Goal: Task Accomplishment & Management: Manage account settings

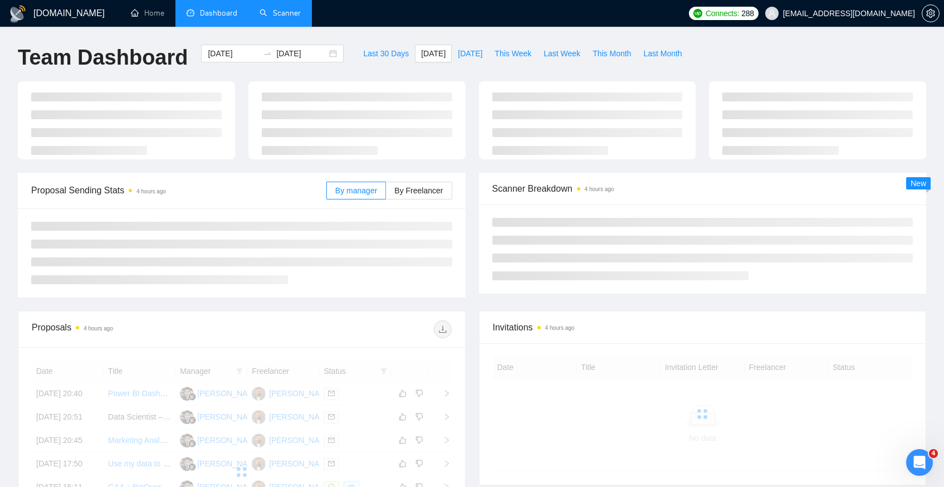
click at [276, 8] on link "Scanner" at bounding box center [280, 12] width 41 height 9
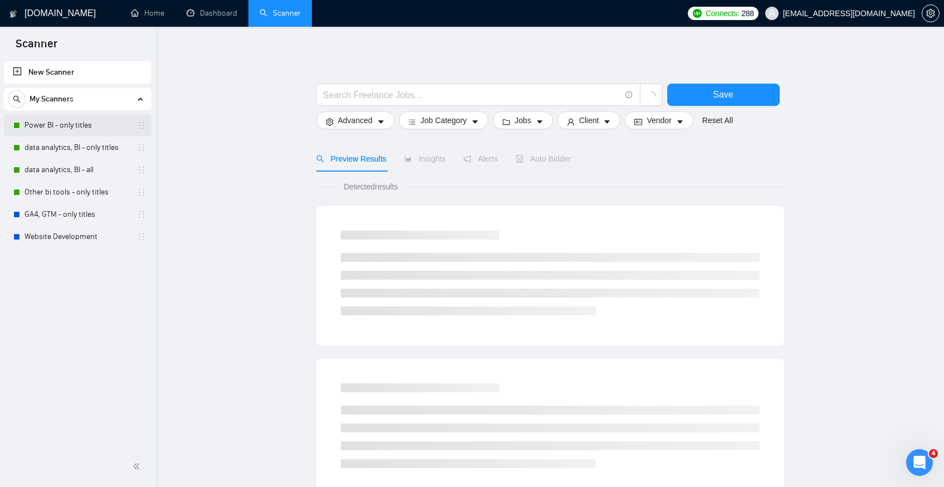
click at [65, 132] on link "Power BI - only titles" at bounding box center [78, 125] width 106 height 22
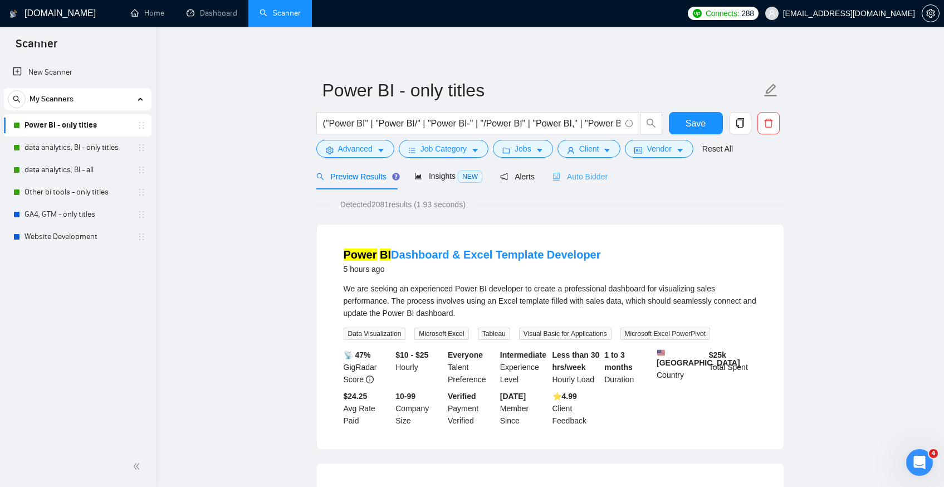
click at [606, 167] on div "Auto Bidder" at bounding box center [580, 176] width 55 height 26
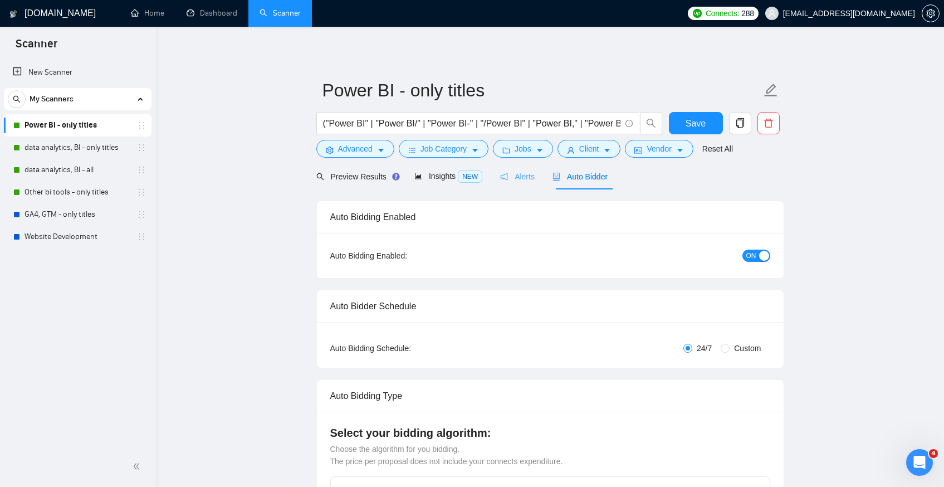
checkbox input "true"
click at [476, 179] on span "NEW" at bounding box center [470, 177] width 25 height 12
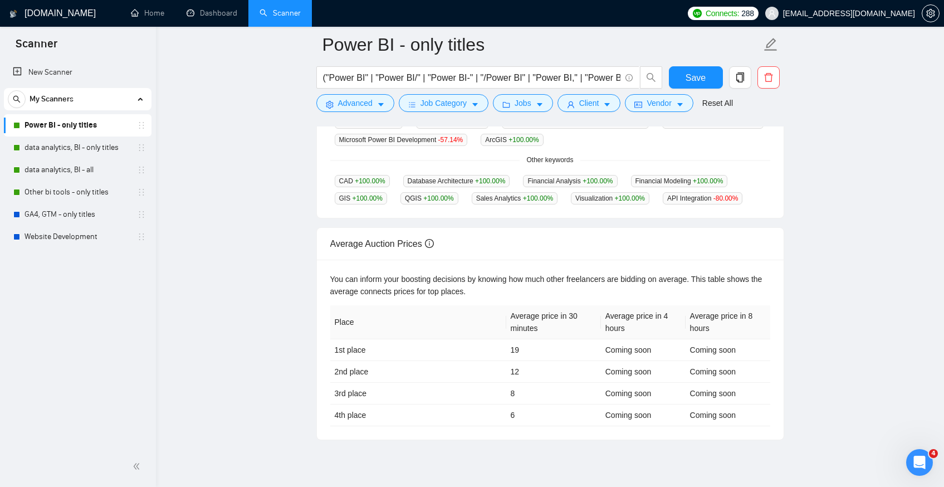
scroll to position [359, 0]
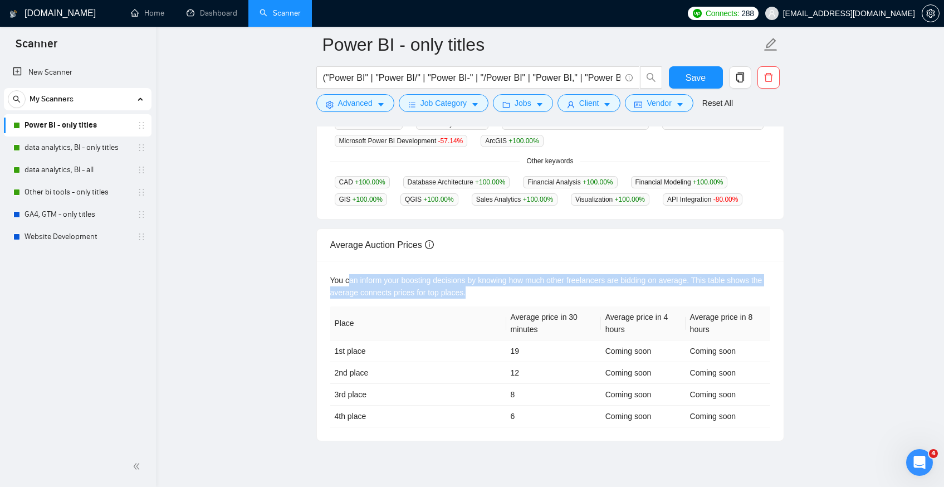
drag, startPoint x: 348, startPoint y: 279, endPoint x: 514, endPoint y: 296, distance: 166.9
click at [514, 296] on div "You can inform your boosting decisions by knowing how much other freelancers ar…" at bounding box center [550, 286] width 440 height 25
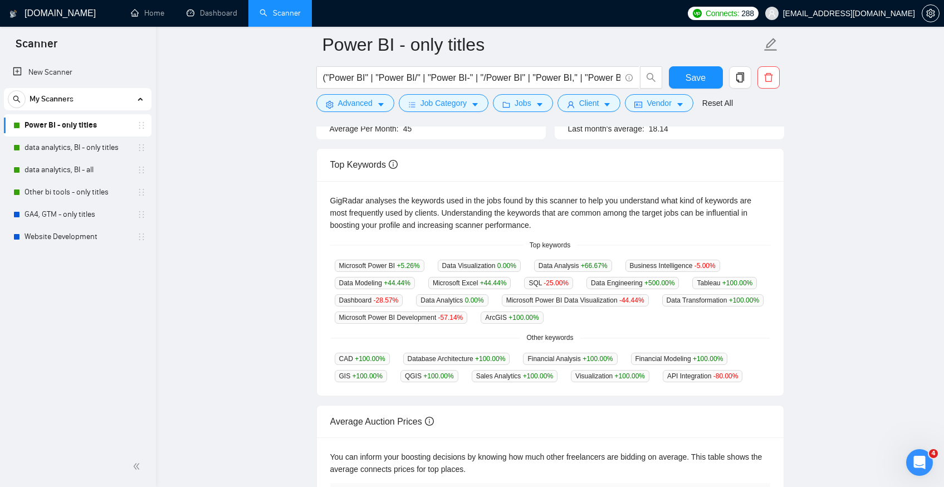
scroll to position [0, 0]
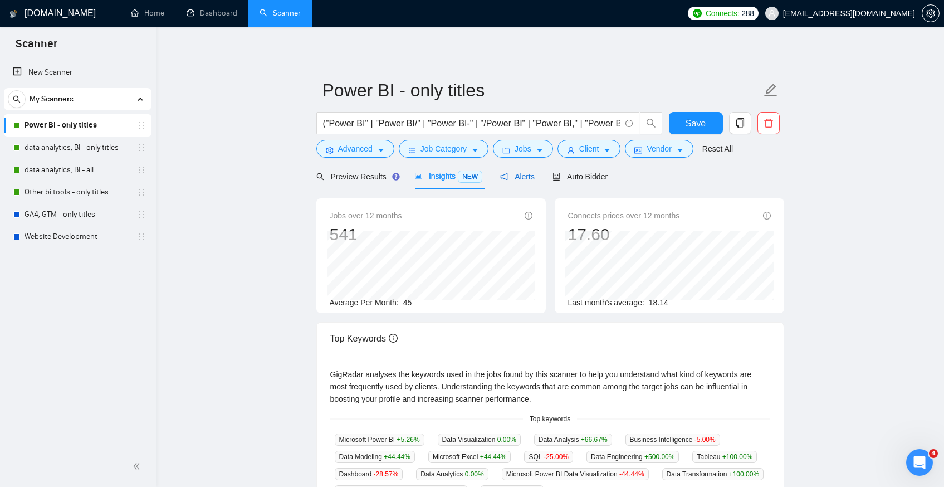
click at [535, 179] on span "Alerts" at bounding box center [517, 176] width 35 height 9
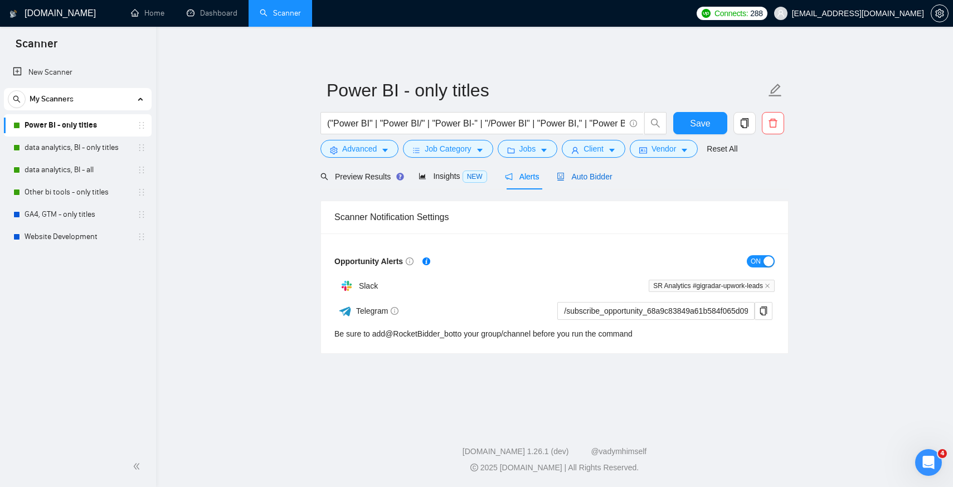
drag, startPoint x: 598, startPoint y: 176, endPoint x: 629, endPoint y: 191, distance: 33.6
click at [598, 176] on span "Auto Bidder" at bounding box center [584, 176] width 55 height 9
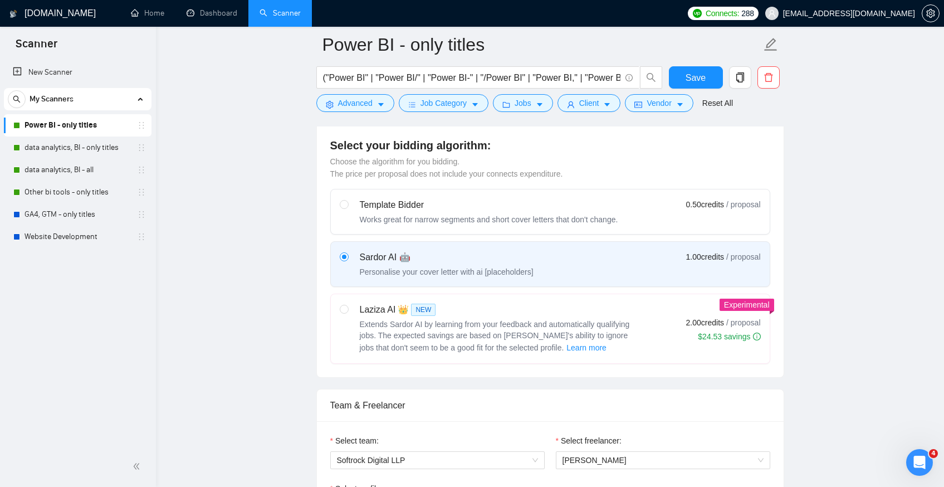
scroll to position [339, 0]
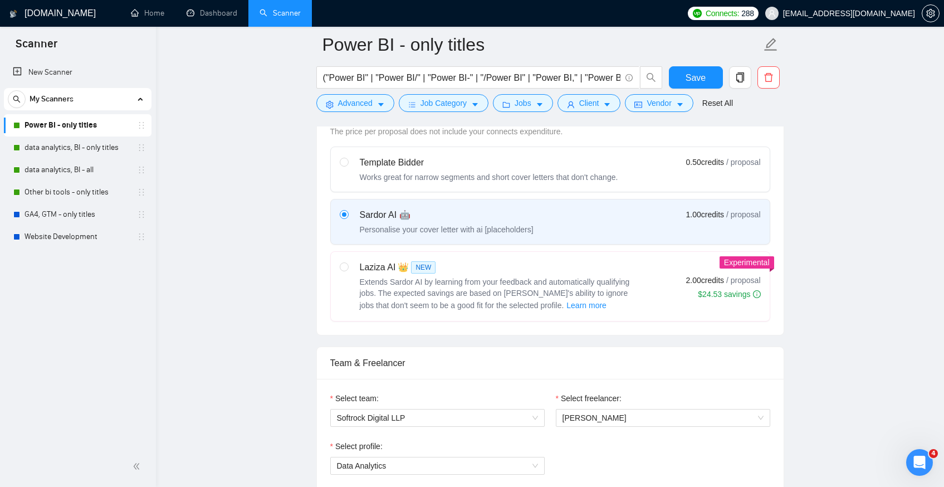
click at [730, 259] on span "Experimental" at bounding box center [747, 262] width 46 height 9
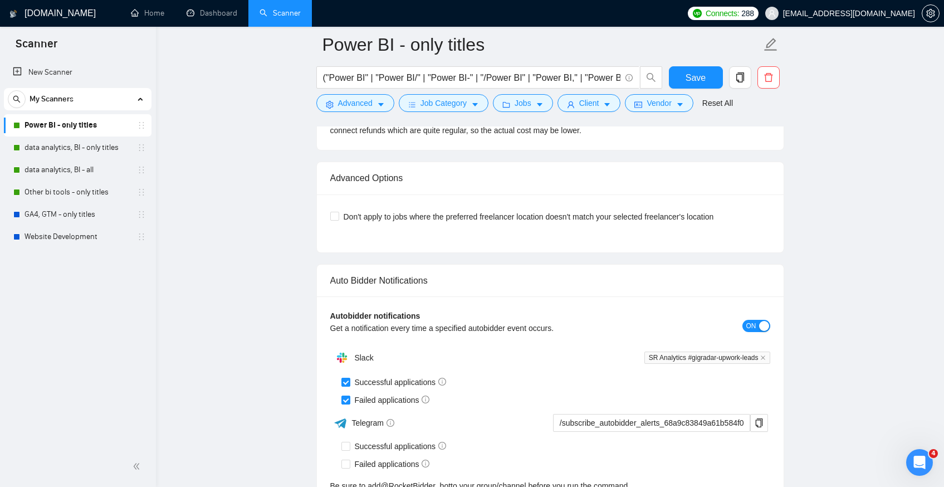
scroll to position [2788, 0]
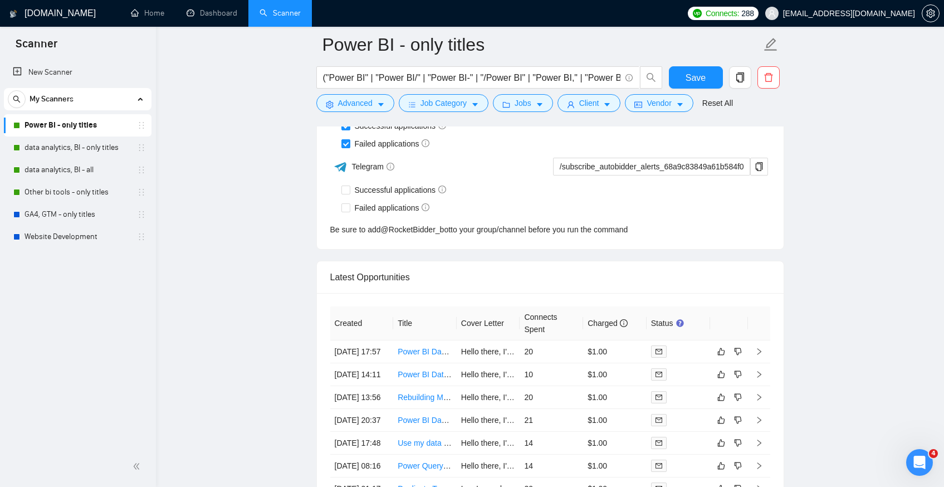
click at [942, 11] on div "Connects: 288 [EMAIL_ADDRESS][DOMAIN_NAME]" at bounding box center [814, 13] width 262 height 27
click at [934, 16] on icon "setting" at bounding box center [931, 13] width 8 height 9
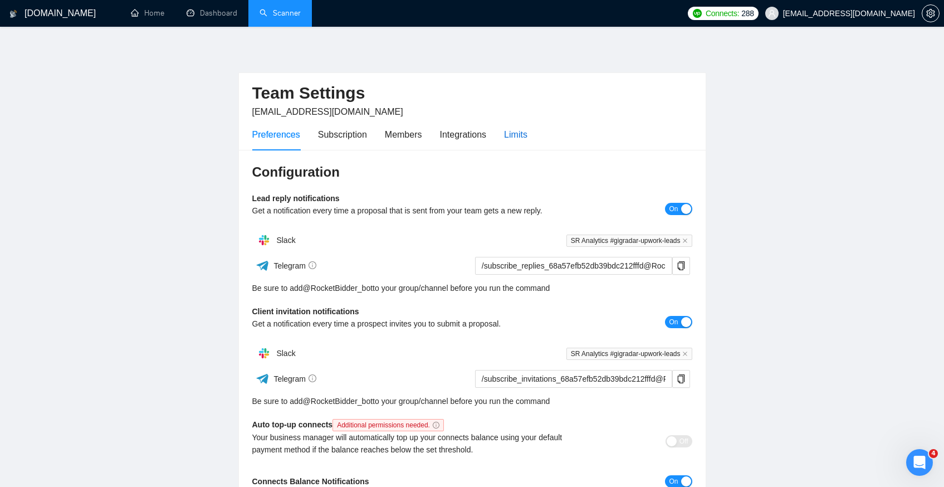
click at [520, 135] on div "Limits" at bounding box center [515, 135] width 23 height 14
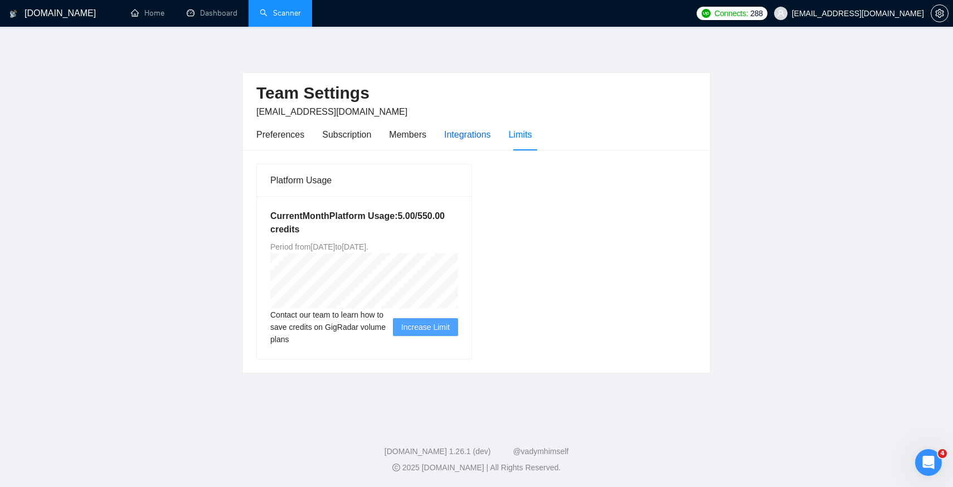
click at [473, 135] on div "Integrations" at bounding box center [467, 135] width 47 height 14
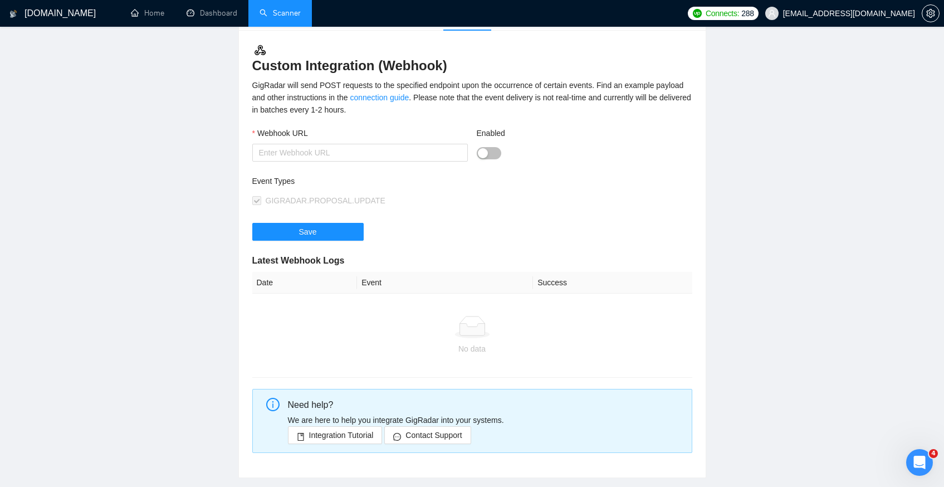
scroll to position [37, 0]
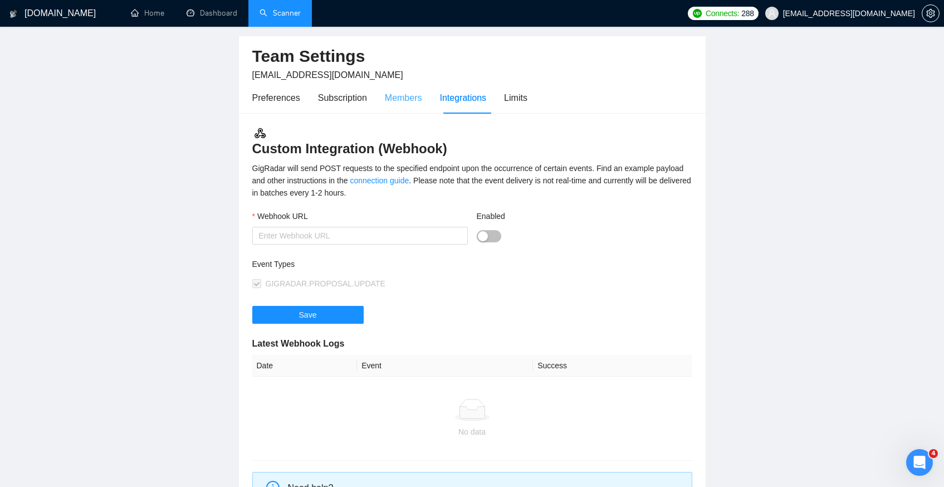
click at [388, 106] on div "Members" at bounding box center [403, 98] width 37 height 32
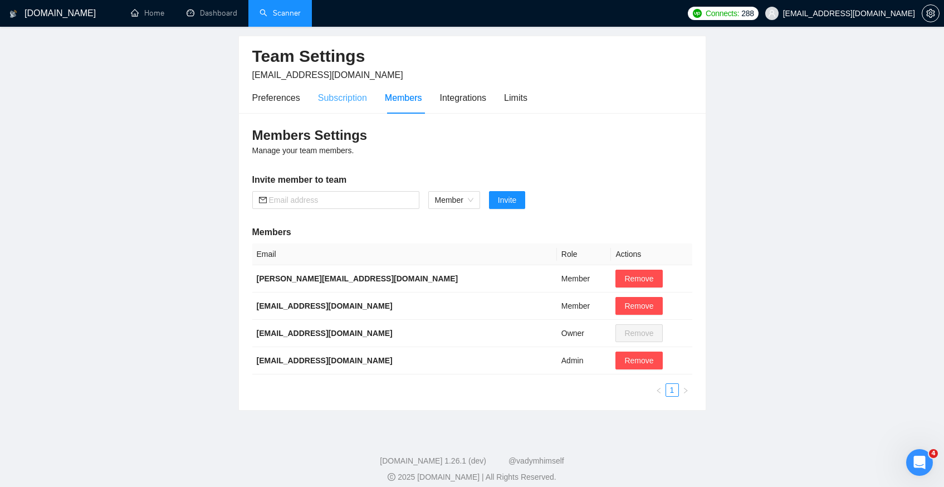
click at [350, 87] on div "Subscription" at bounding box center [342, 98] width 49 height 32
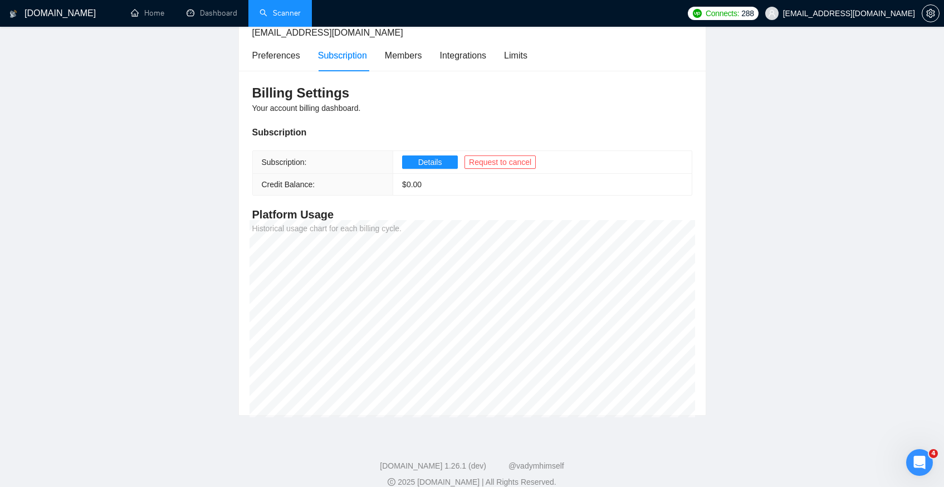
scroll to position [77, 0]
